Goal: Communication & Community: Answer question/provide support

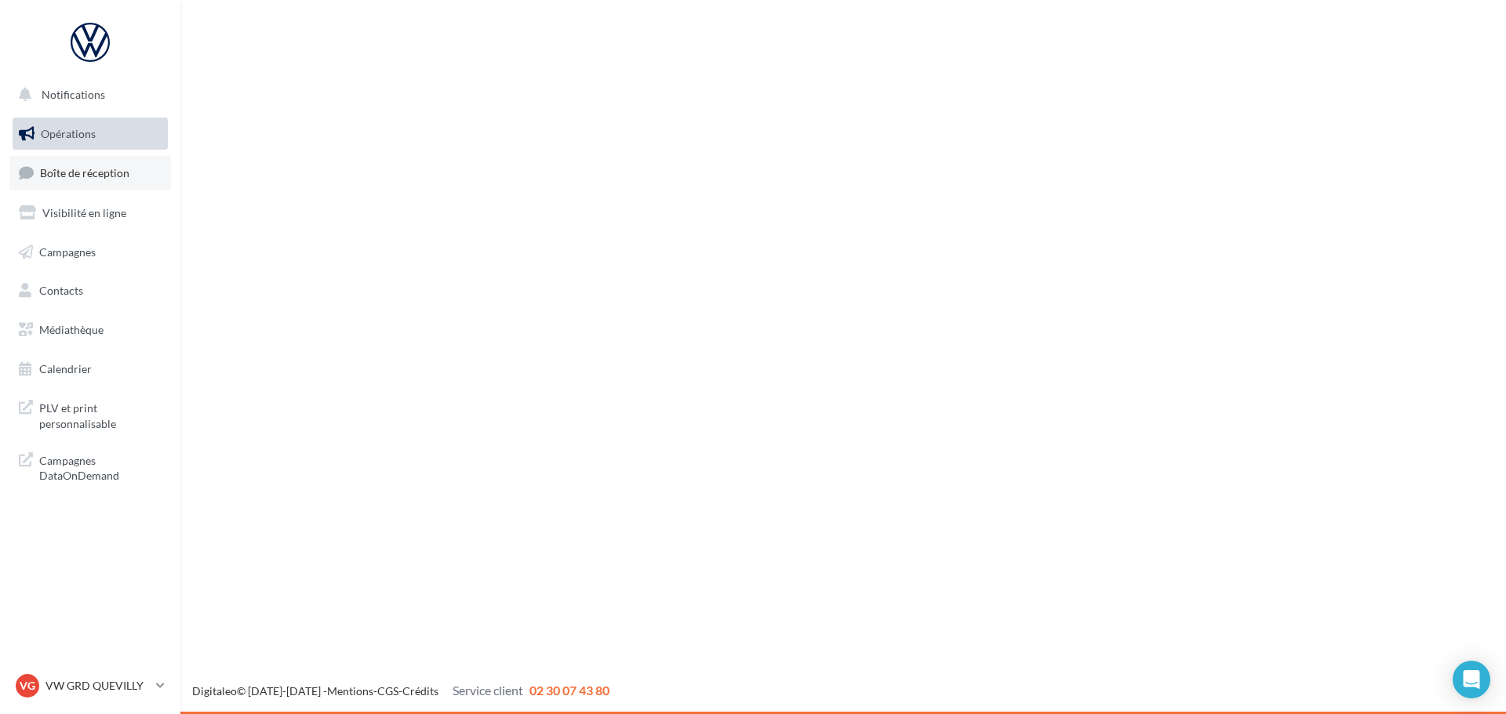
click at [85, 173] on span "Boîte de réception" at bounding box center [84, 172] width 89 height 13
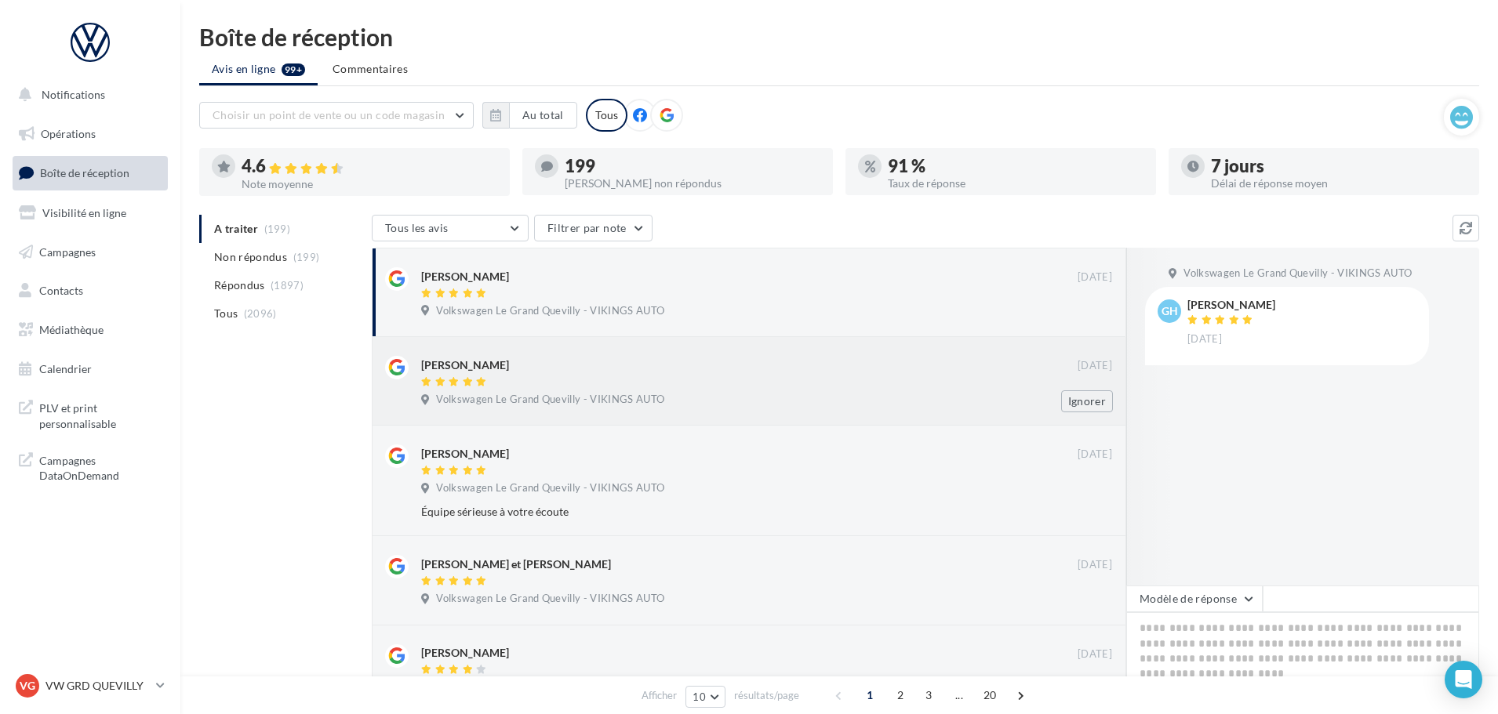
click at [653, 370] on div "Jean pierre Simon" at bounding box center [749, 364] width 656 height 16
click at [1207, 593] on button "Modèle de réponse" at bounding box center [1194, 599] width 136 height 27
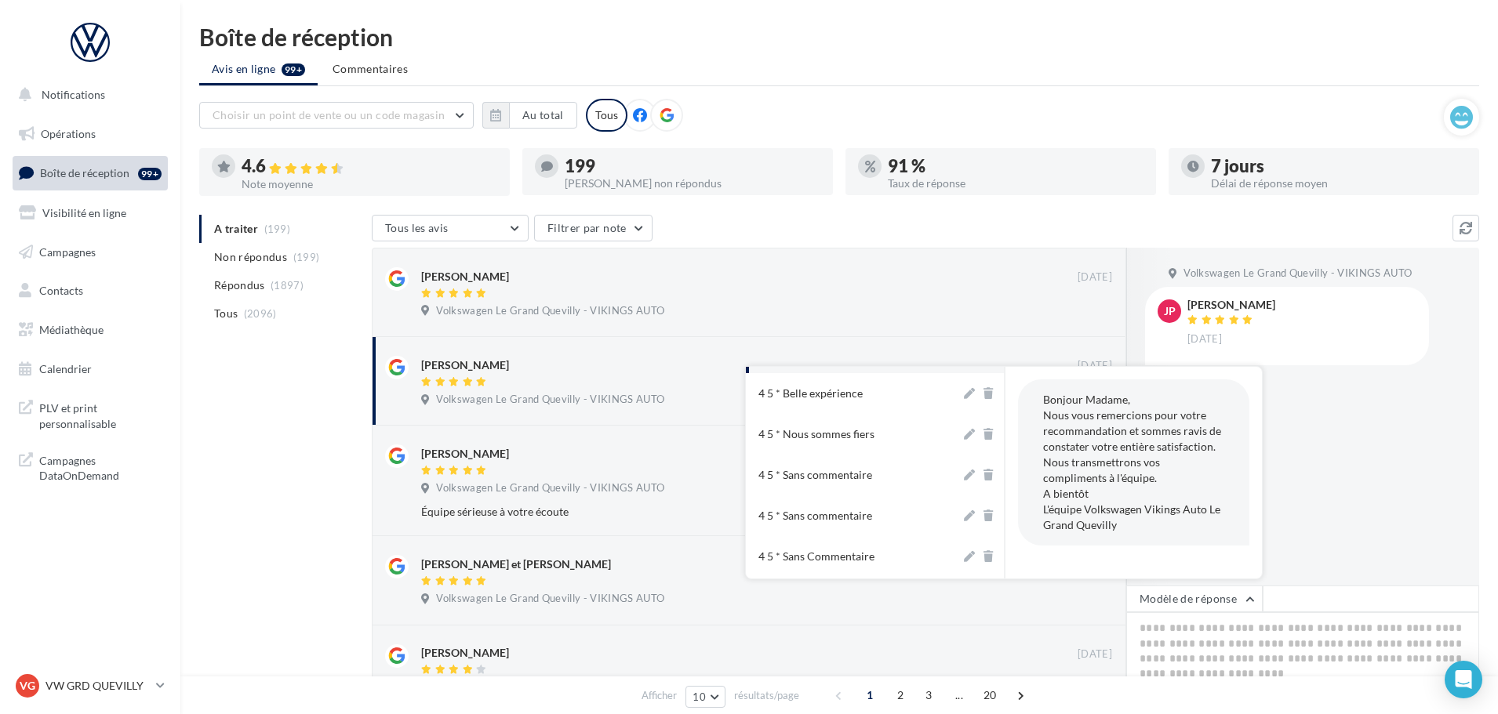
scroll to position [235, 0]
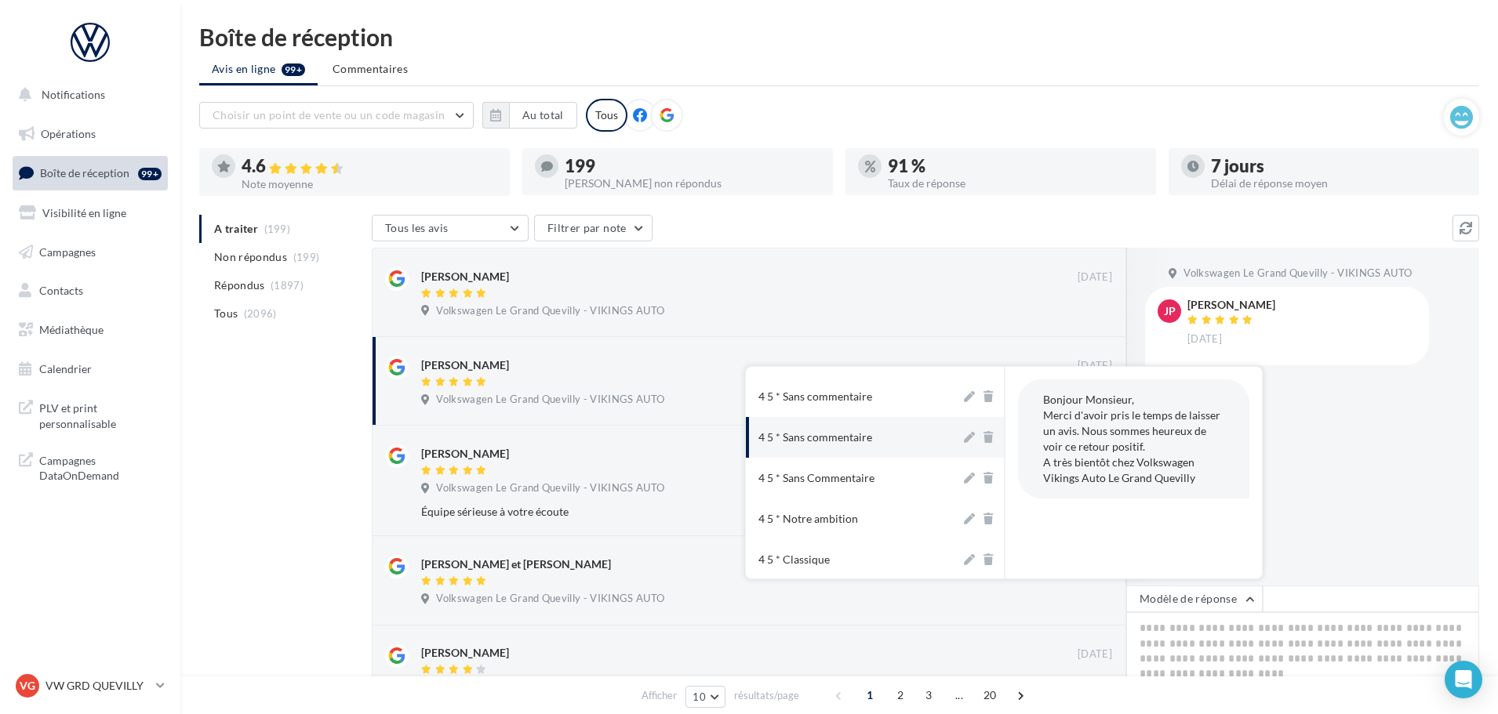
click at [843, 438] on div "4 5 * Sans commentaire" at bounding box center [815, 438] width 114 height 16
type textarea "**********"
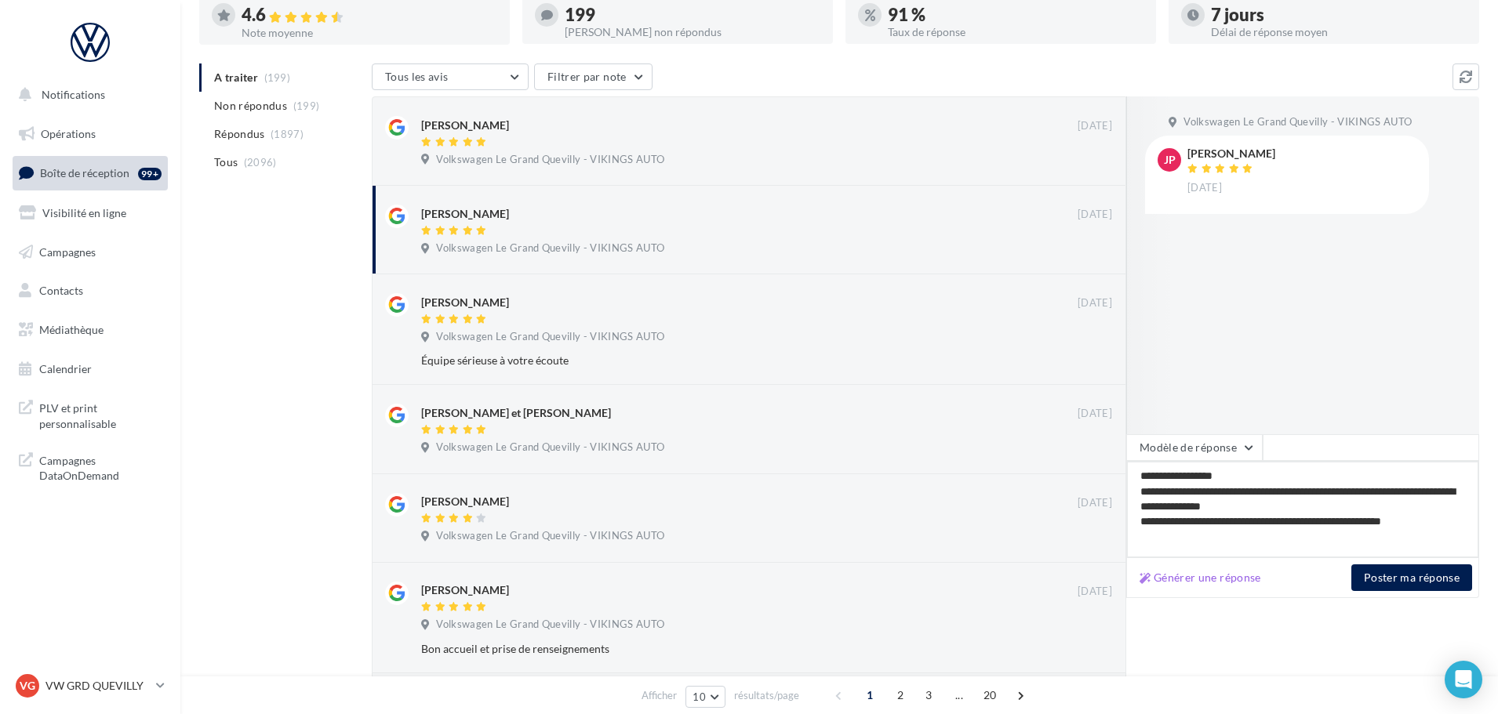
scroll to position [157, 0]
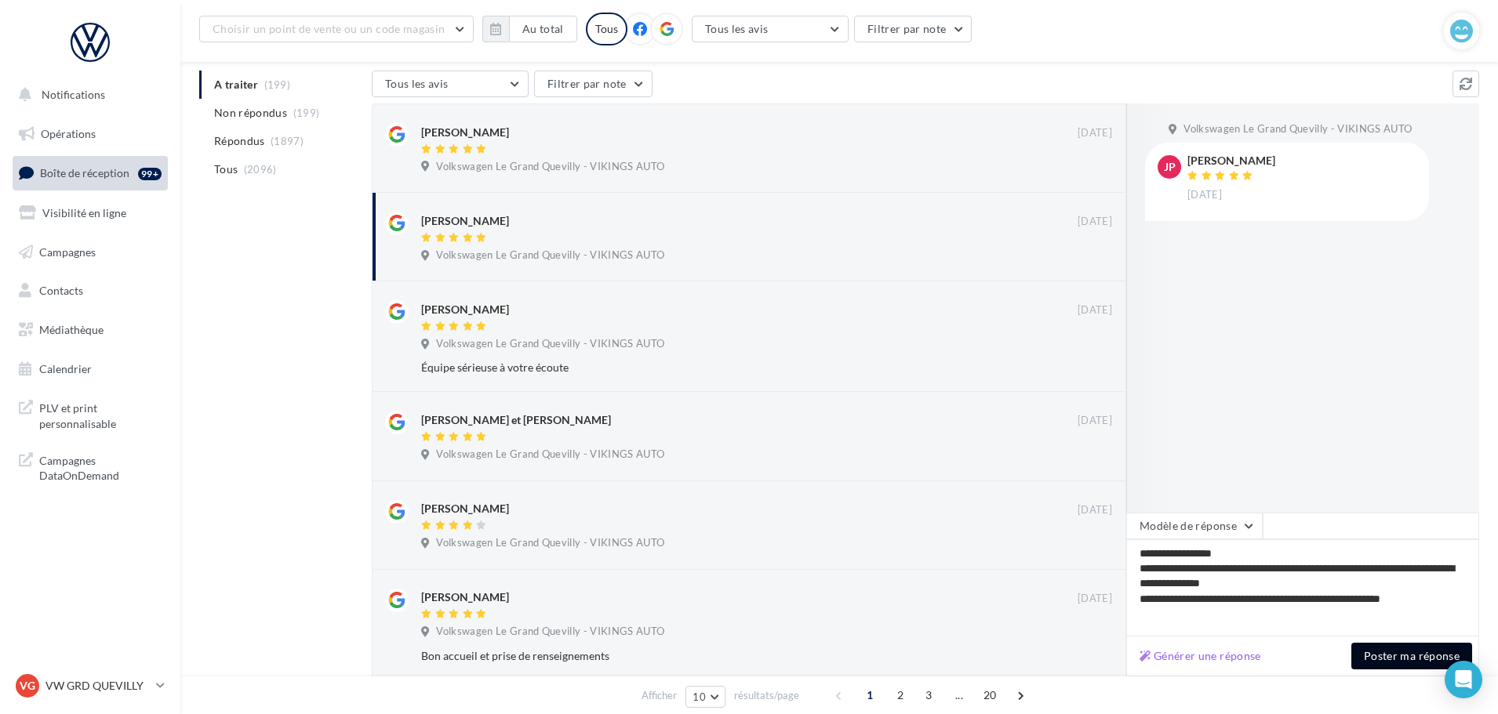
click at [1376, 647] on button "Poster ma réponse" at bounding box center [1411, 656] width 121 height 27
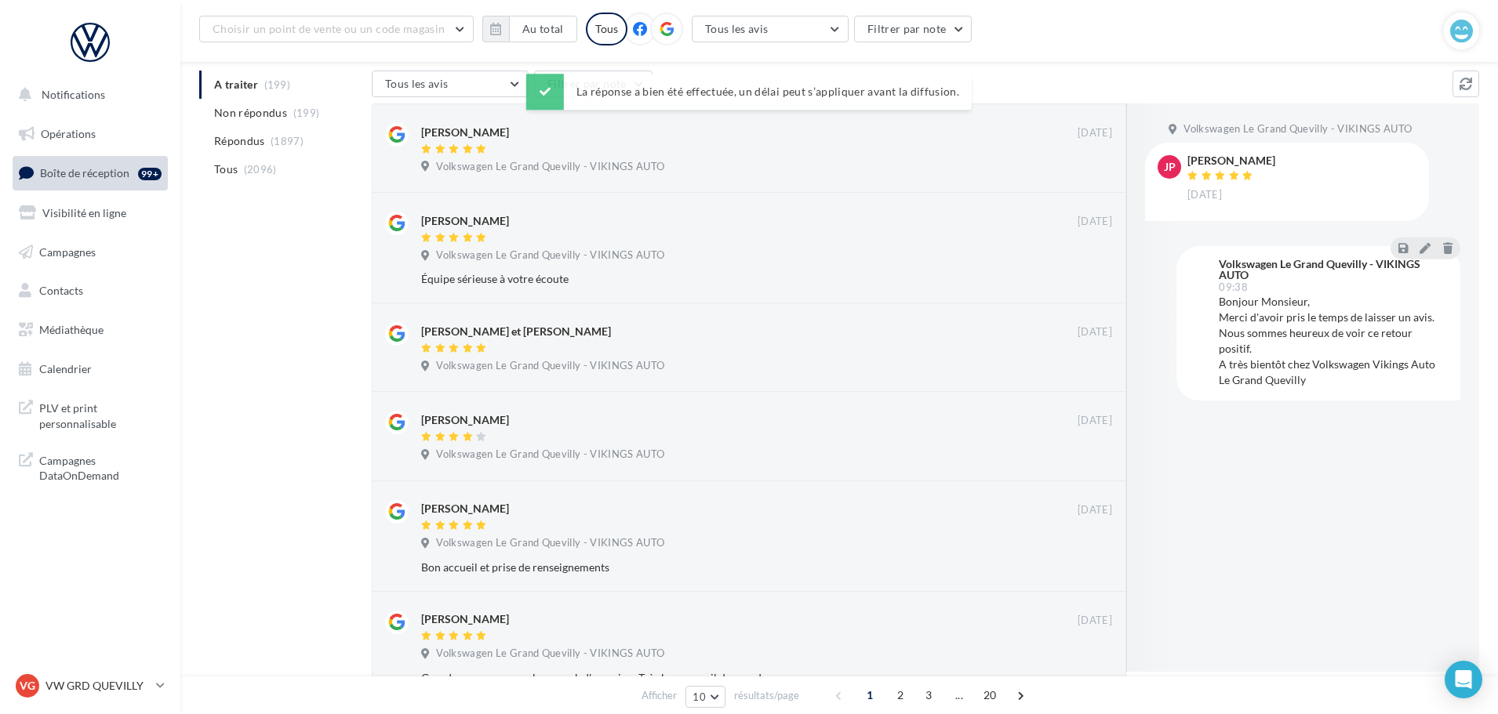
scroll to position [78, 0]
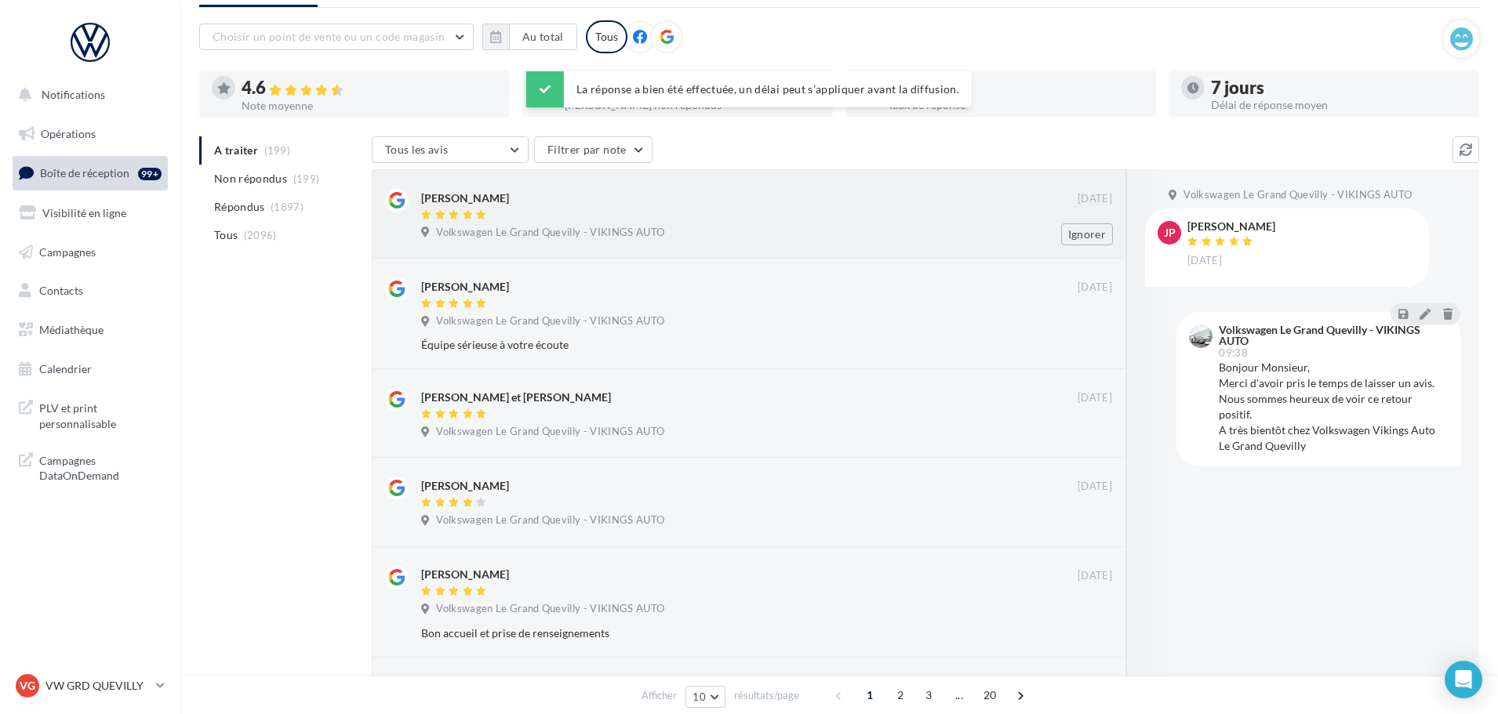
click at [589, 214] on div at bounding box center [749, 215] width 656 height 13
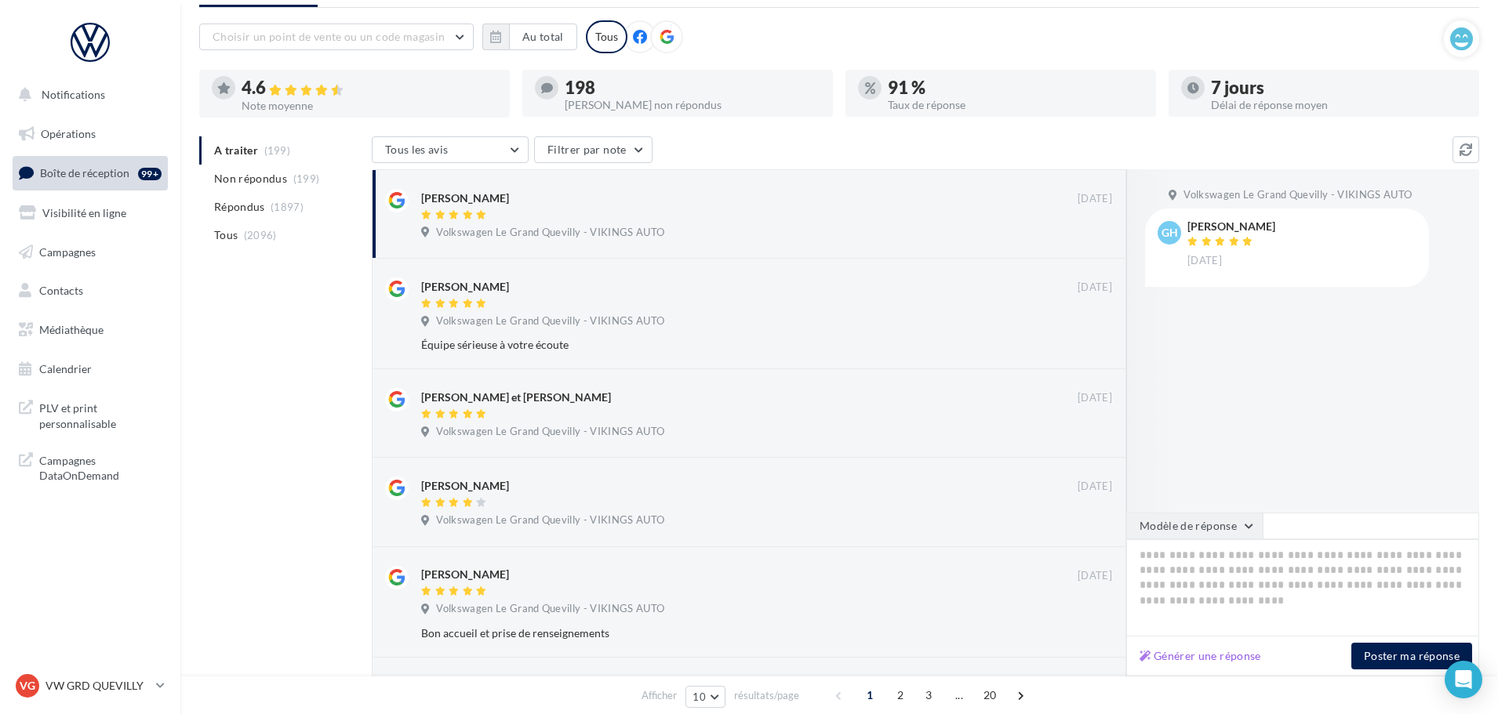
click at [1203, 523] on button "Modèle de réponse" at bounding box center [1194, 526] width 136 height 27
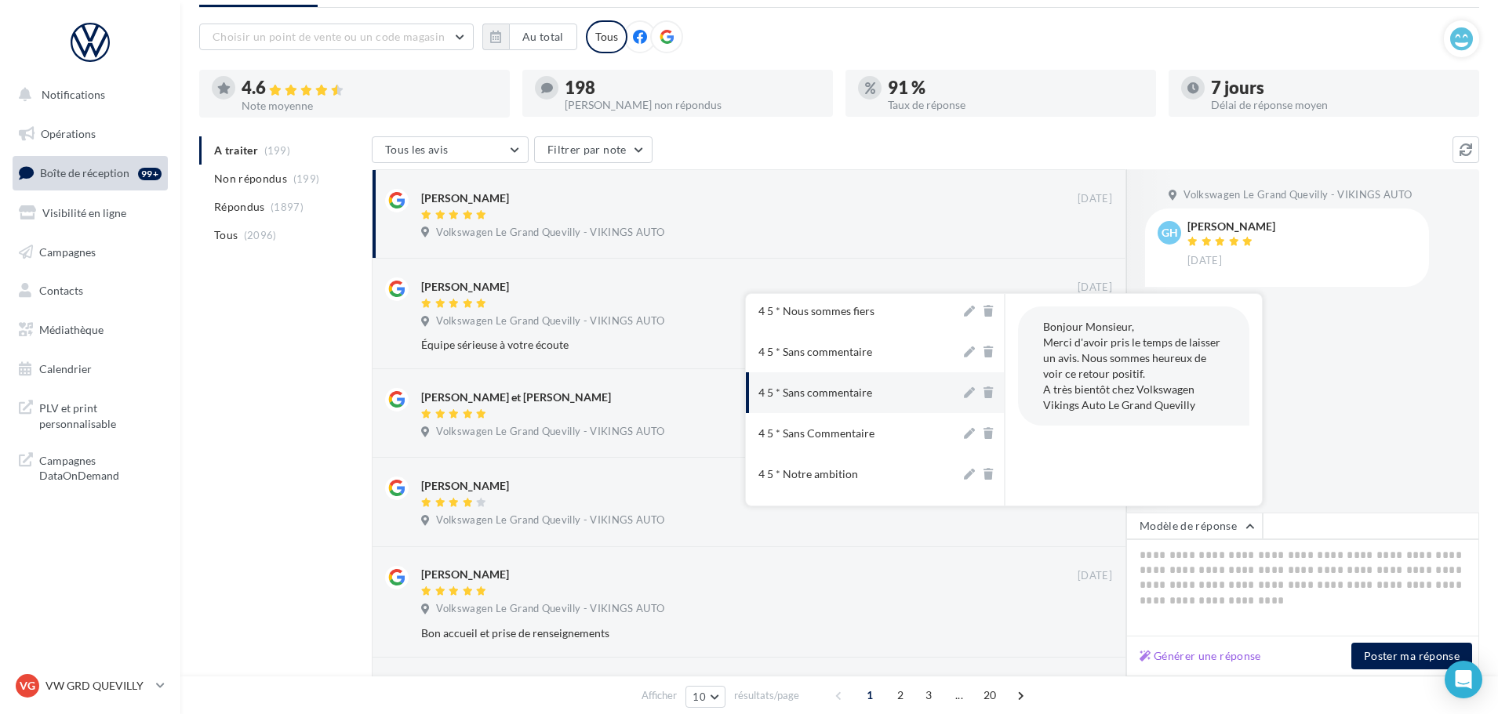
scroll to position [235, 0]
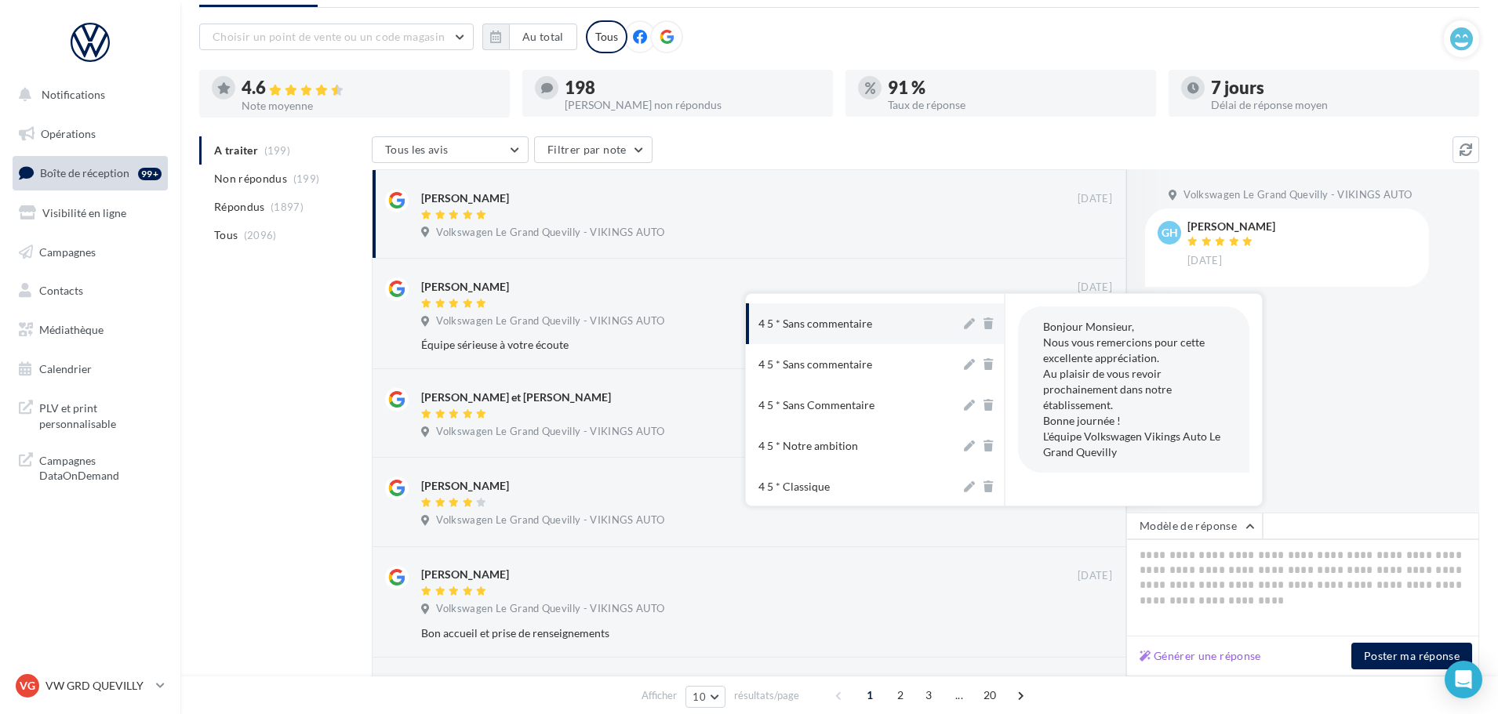
click at [827, 316] on div "4 5 * Sans commentaire" at bounding box center [815, 324] width 114 height 16
type textarea "**********"
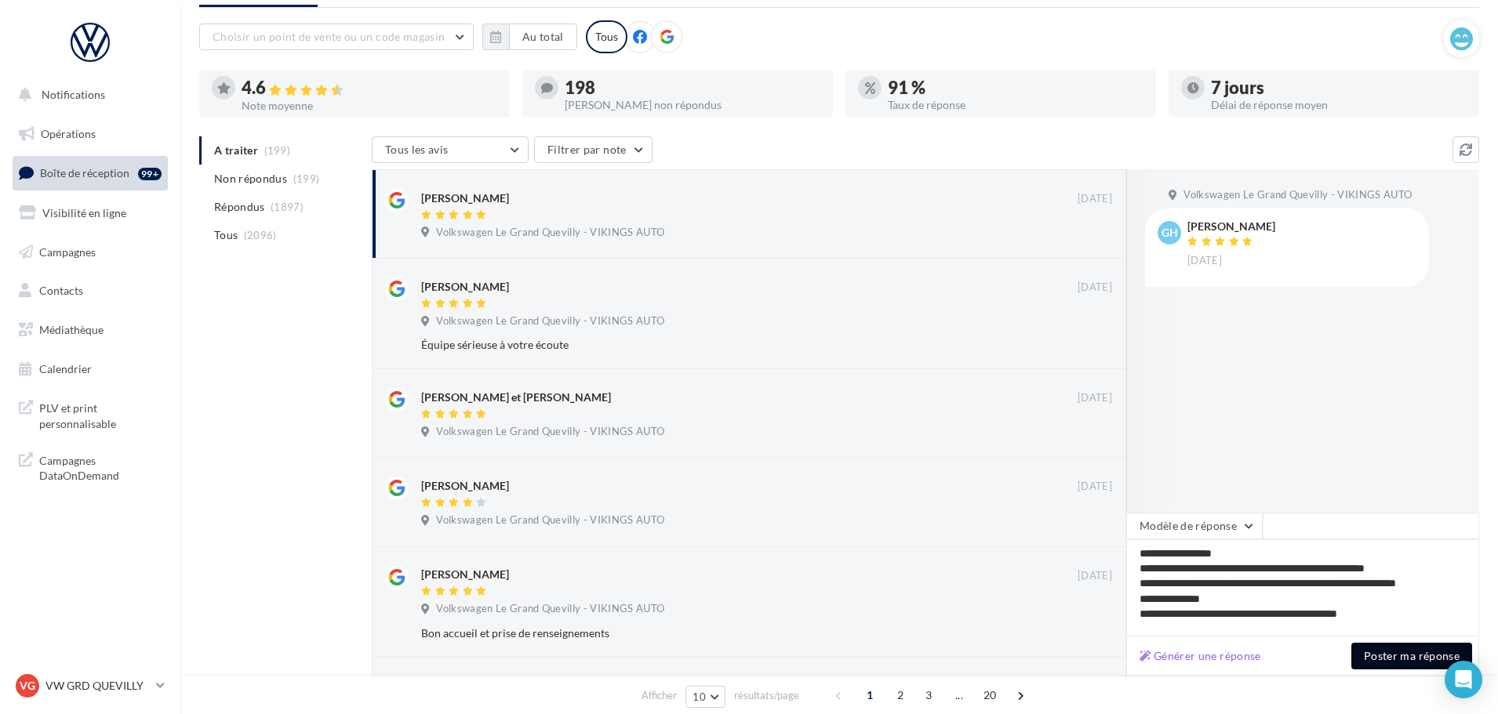
click at [1380, 660] on button "Poster ma réponse" at bounding box center [1411, 656] width 121 height 27
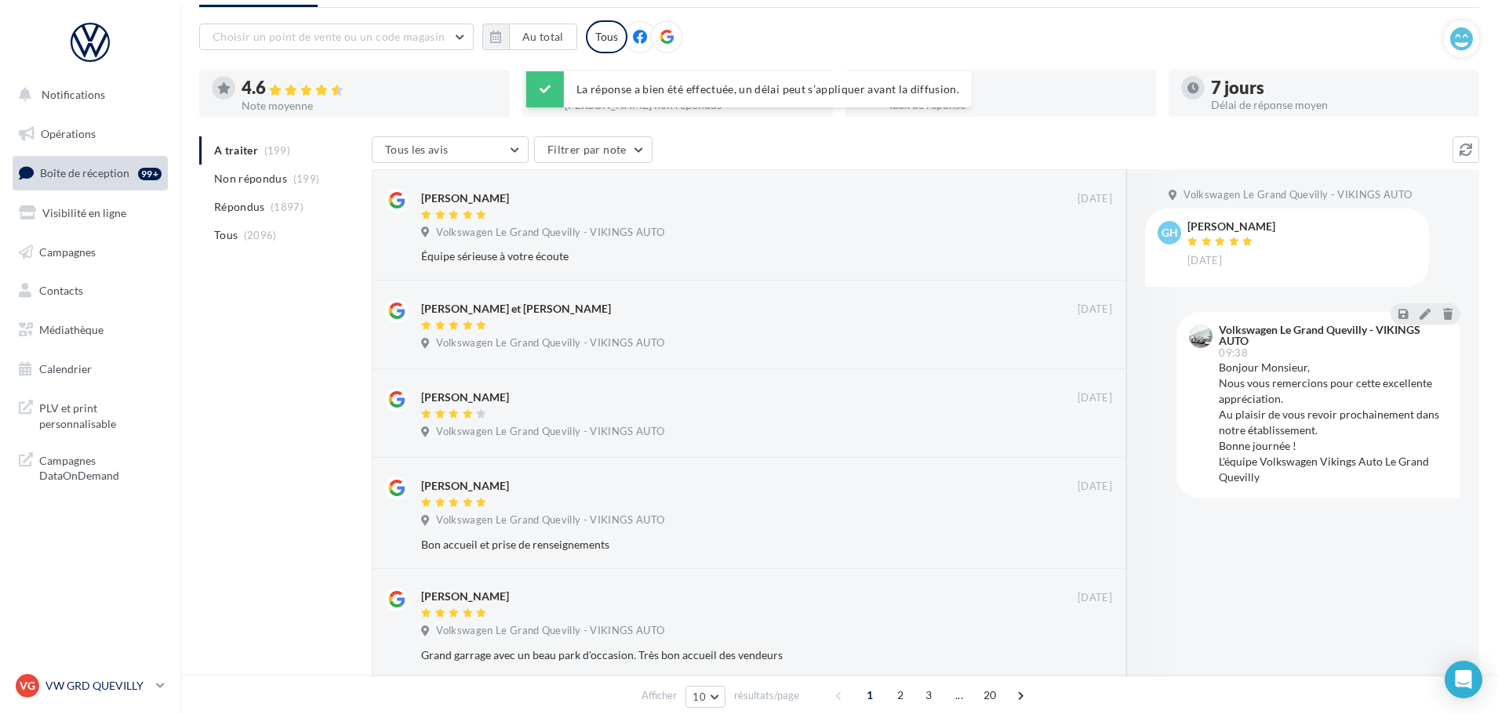
click at [114, 687] on p "VW GRD QUEVILLY" at bounding box center [97, 686] width 104 height 16
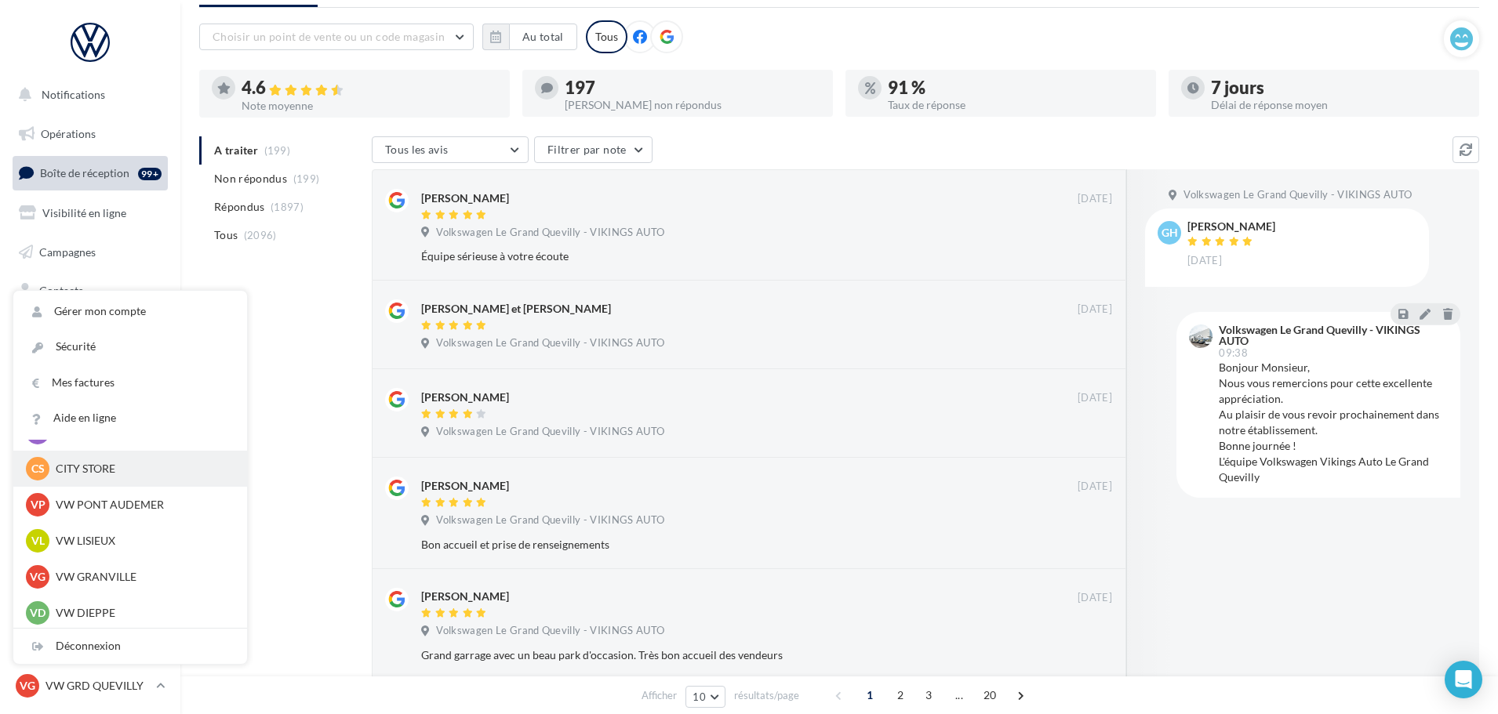
scroll to position [314, 0]
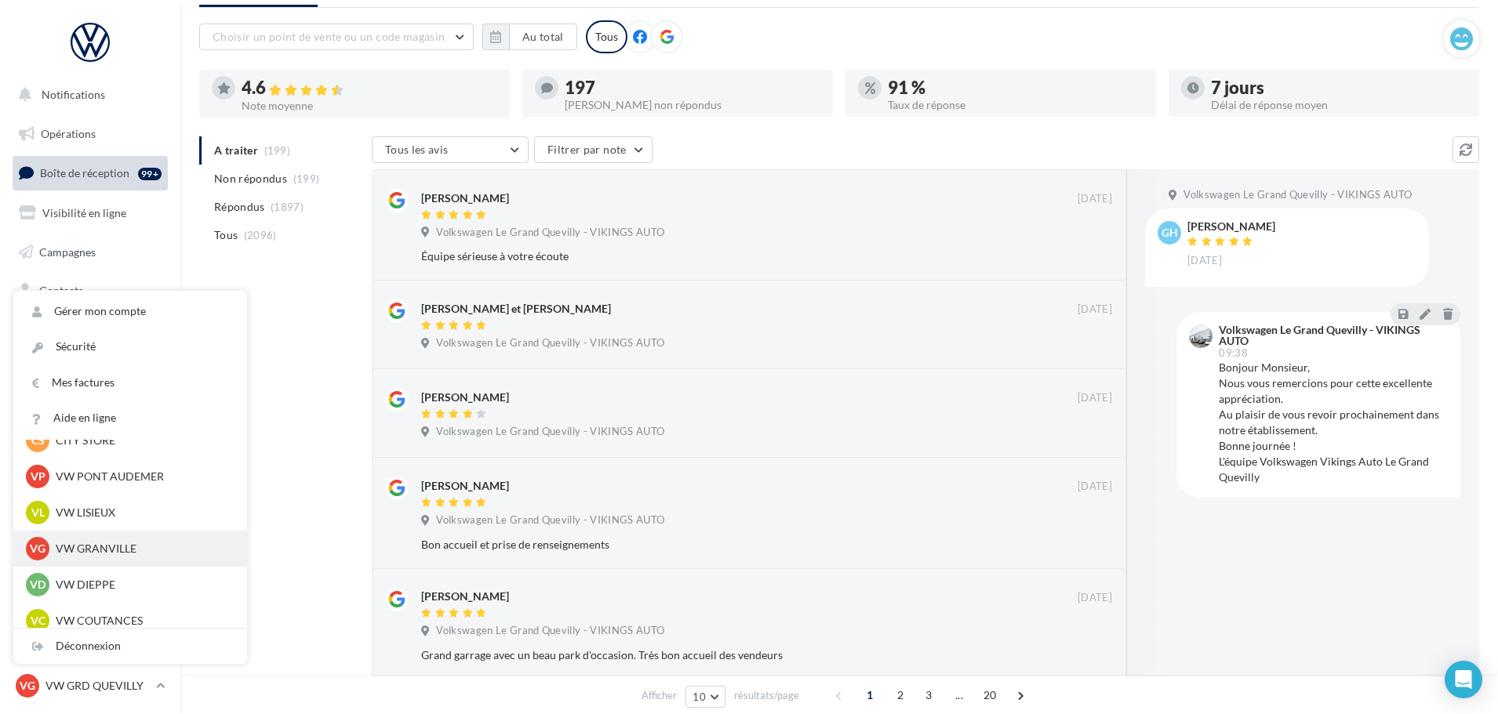
click at [97, 554] on p "VW GRANVILLE" at bounding box center [142, 549] width 173 height 16
